Goal: Check status: Check status

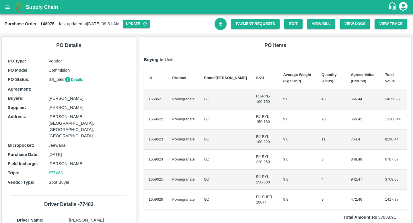
click at [6, 5] on icon "open drawer" at bounding box center [8, 7] width 6 height 6
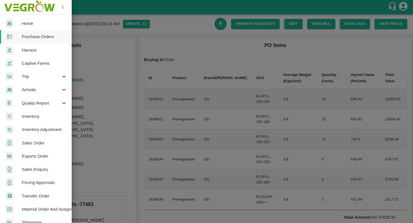
scroll to position [5, 0]
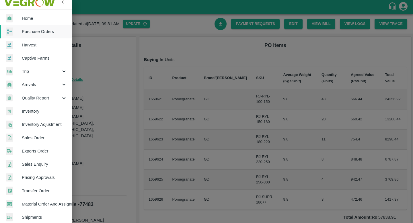
click at [39, 135] on span "Sales Order" at bounding box center [44, 138] width 45 height 6
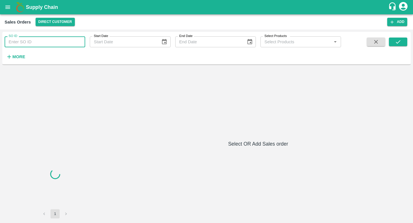
click at [36, 44] on input "SO ID" at bounding box center [45, 41] width 81 height 11
paste input "599259"
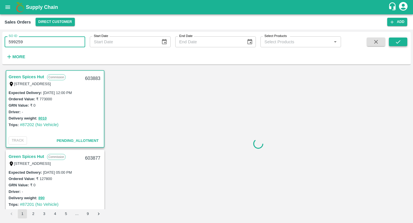
type input "599259"
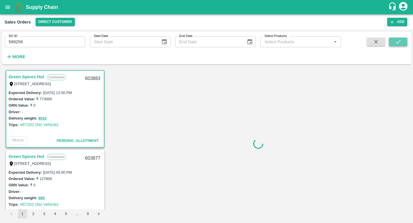
click at [403, 41] on button "submit" at bounding box center [398, 42] width 18 height 9
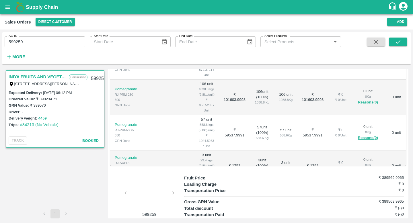
scroll to position [143, 0]
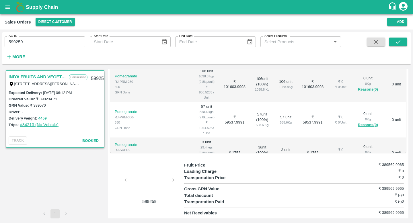
click at [44, 125] on link "#84213 (No Vehicle)" at bounding box center [39, 124] width 39 height 5
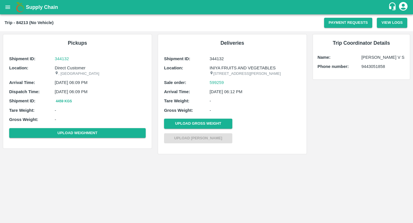
click at [237, 73] on p "[STREET_ADDRESS][PERSON_NAME]" at bounding box center [255, 73] width 91 height 5
click at [241, 77] on p "[STREET_ADDRESS][PERSON_NAME]" at bounding box center [255, 73] width 91 height 5
click at [213, 86] on link "599259" at bounding box center [217, 82] width 14 height 6
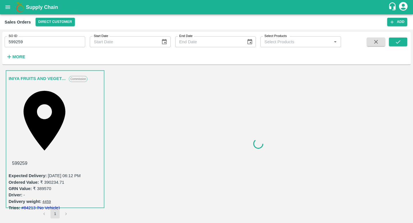
click at [43, 200] on button "4459" at bounding box center [46, 202] width 9 height 4
